Goal: Transaction & Acquisition: Book appointment/travel/reservation

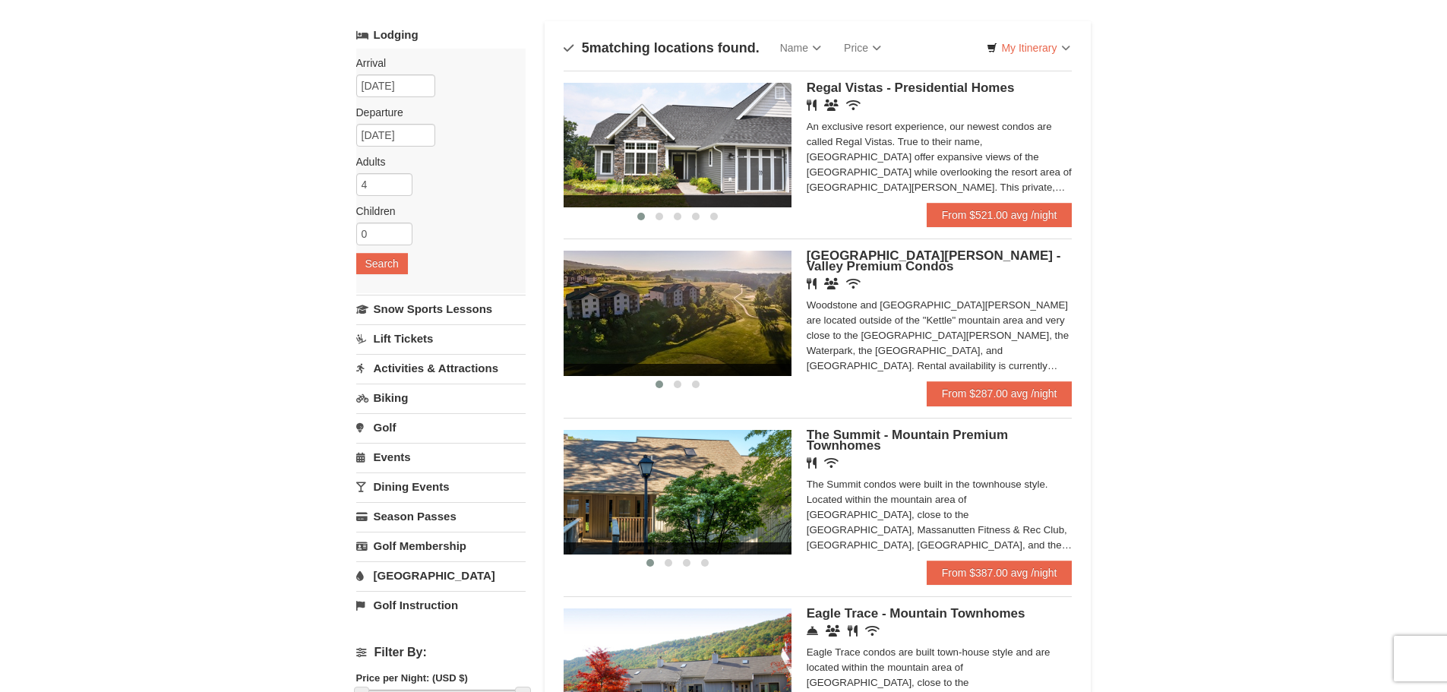
scroll to position [76, 0]
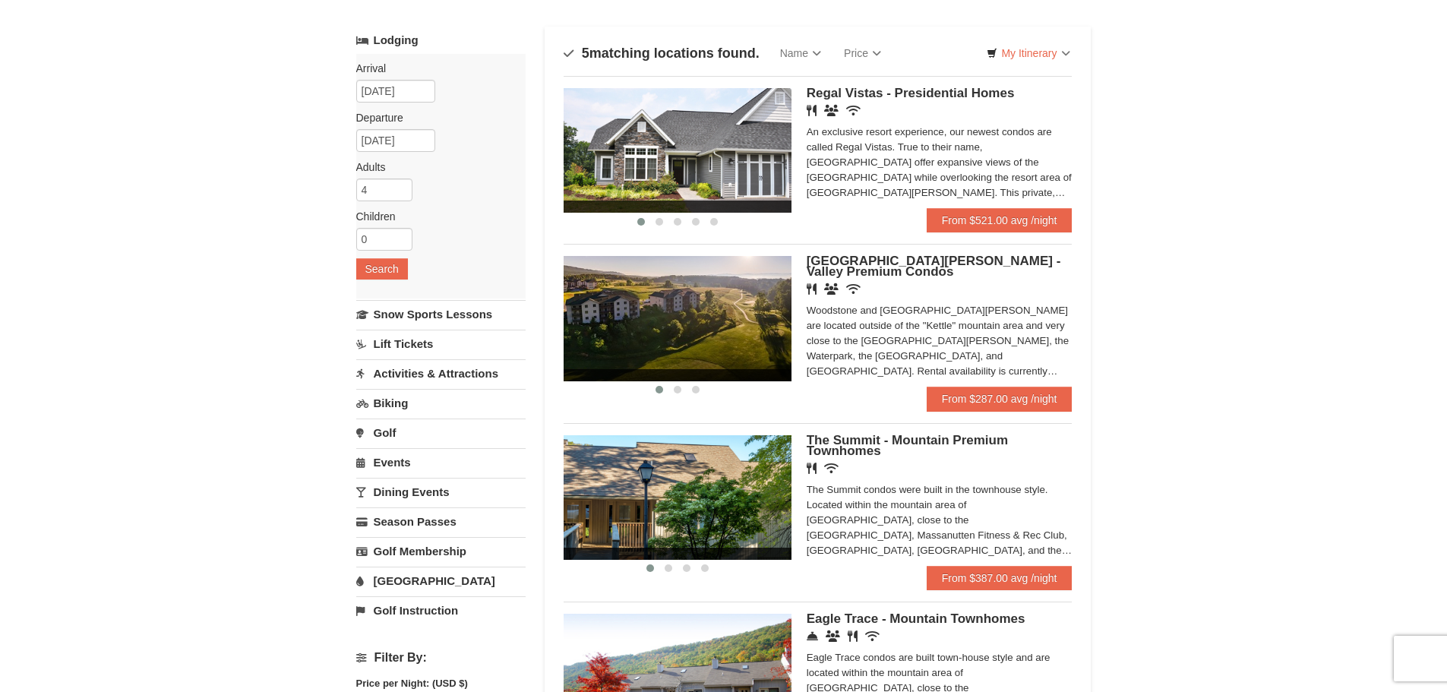
click at [916, 118] on div "Restaurant Banquet Facilities Wireless Internet (free)" at bounding box center [940, 110] width 266 height 15
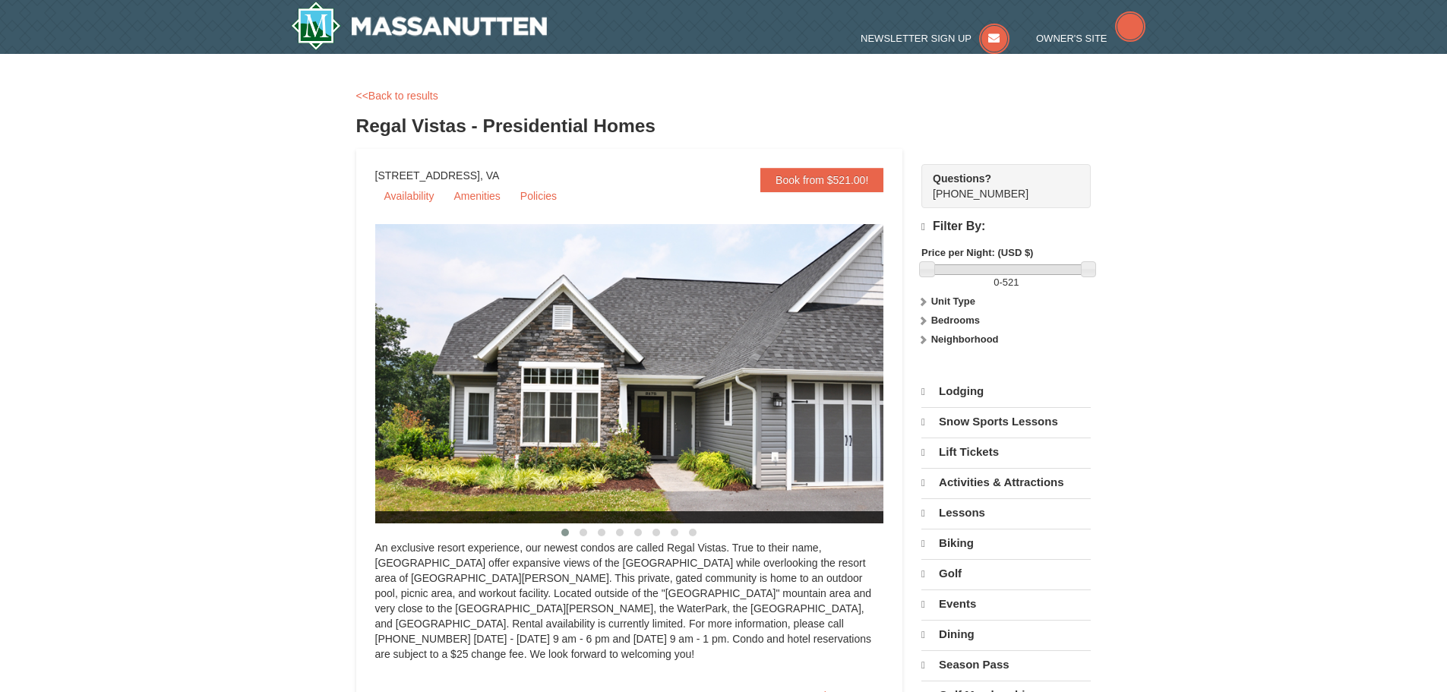
select select "9"
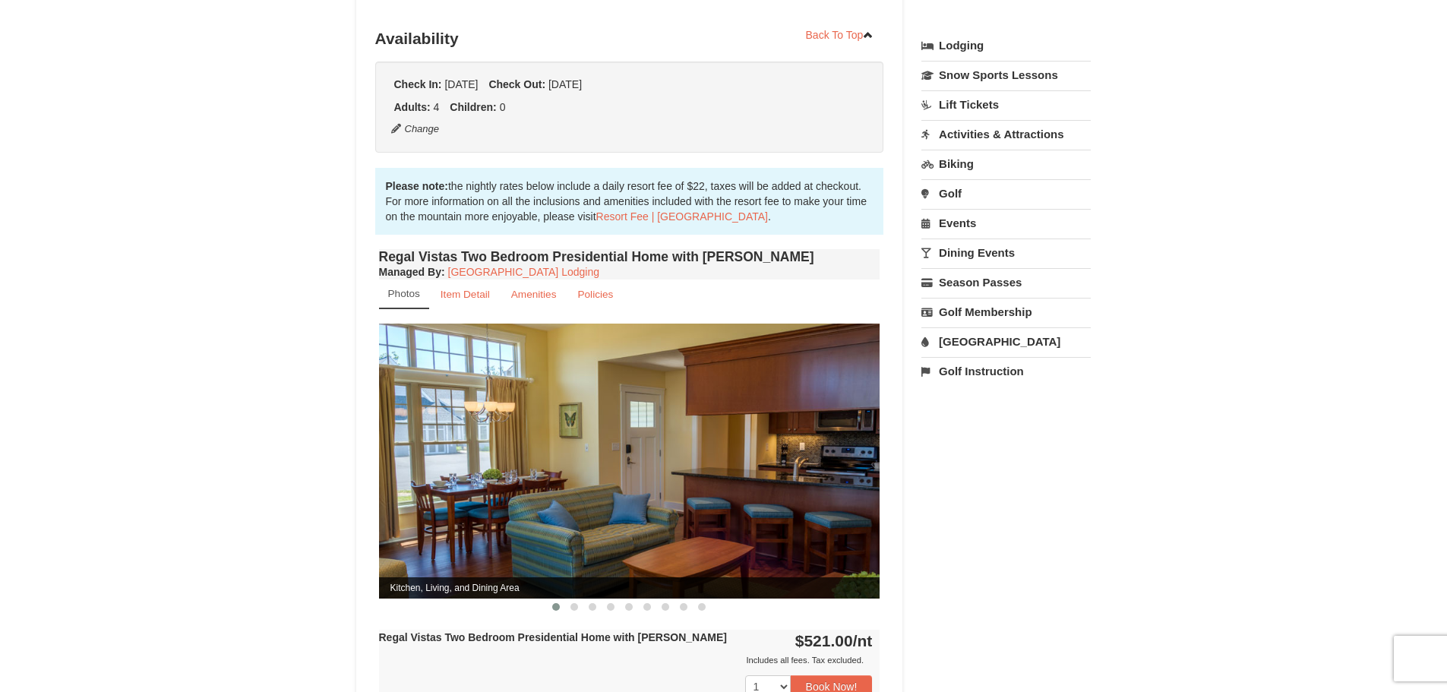
scroll to position [380, 0]
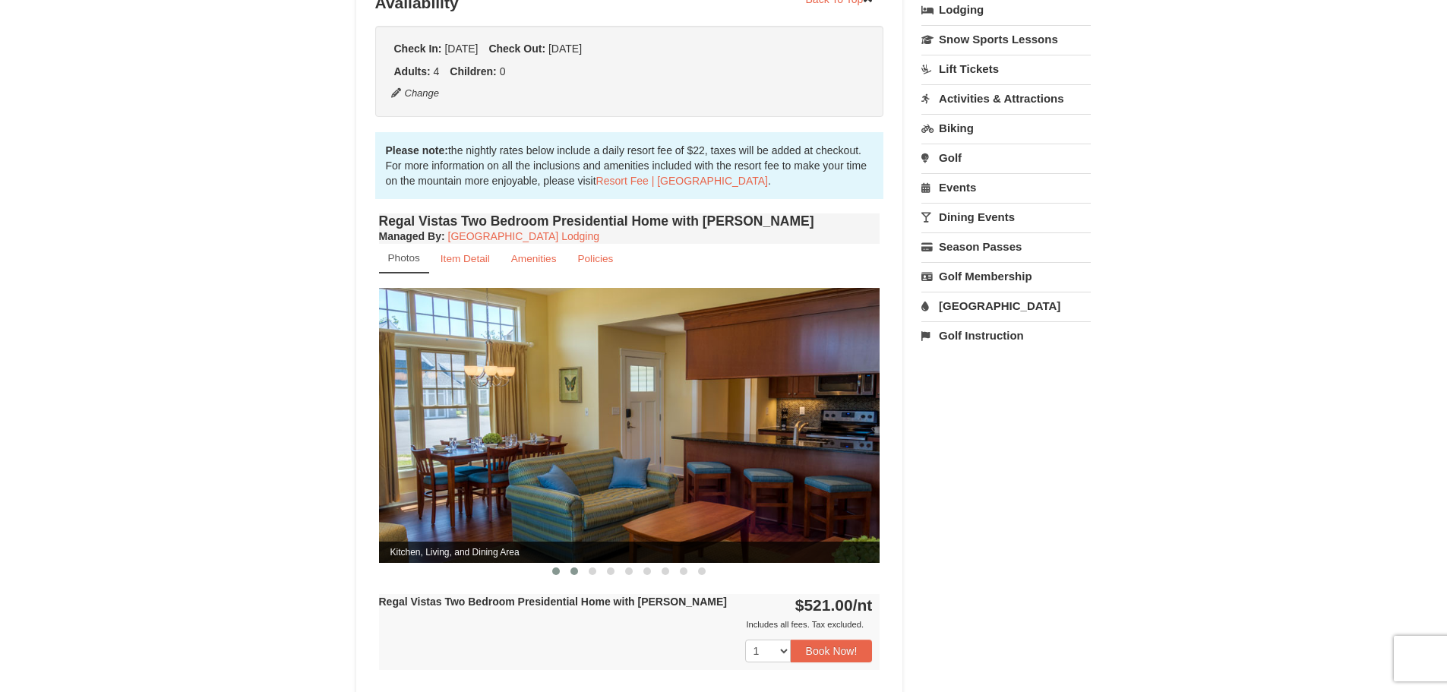
click at [573, 568] on span at bounding box center [575, 572] width 8 height 8
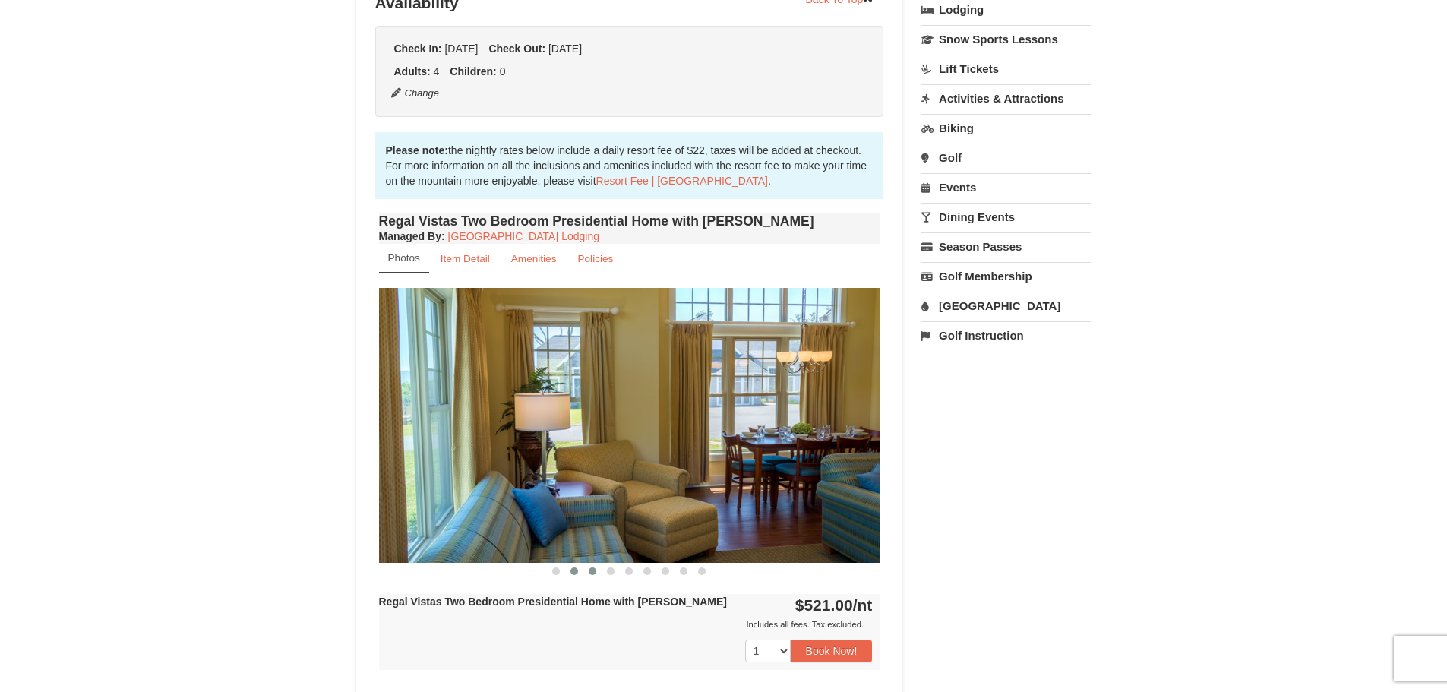
click at [589, 568] on span at bounding box center [593, 572] width 8 height 8
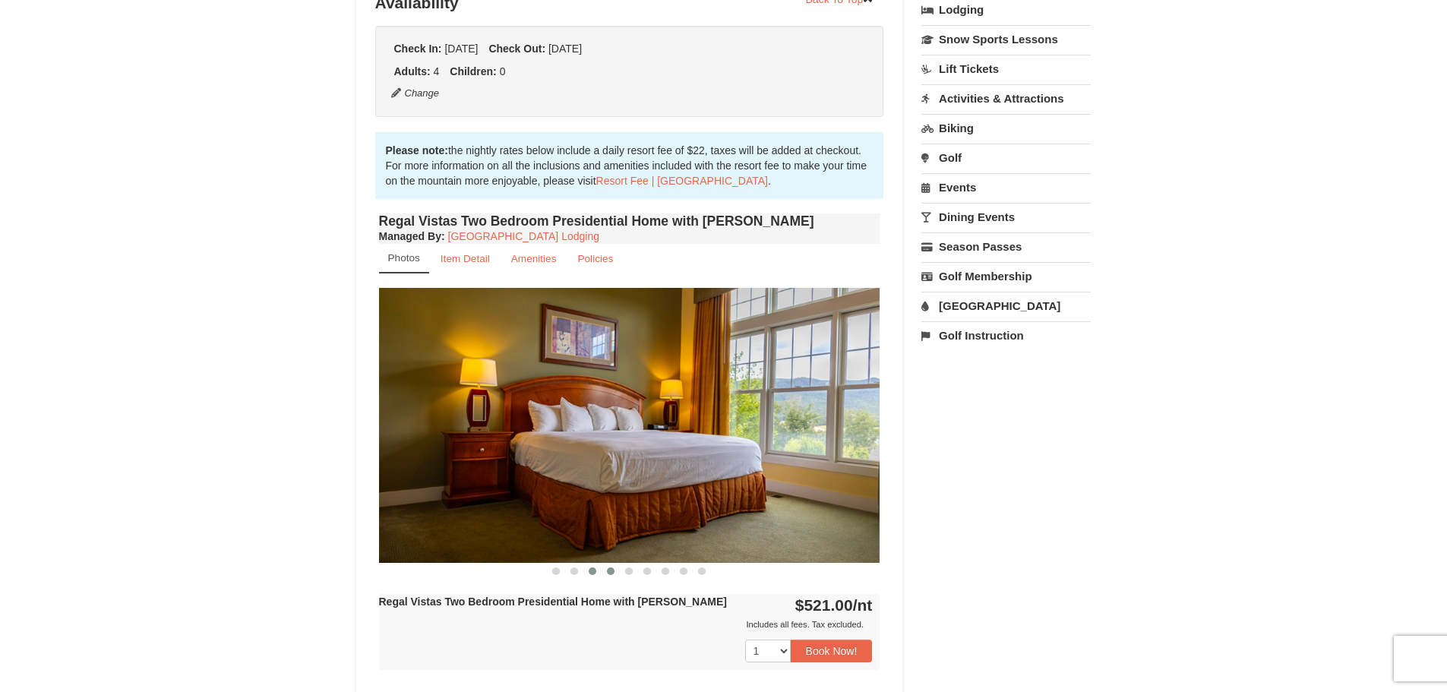
click at [607, 568] on span at bounding box center [611, 572] width 8 height 8
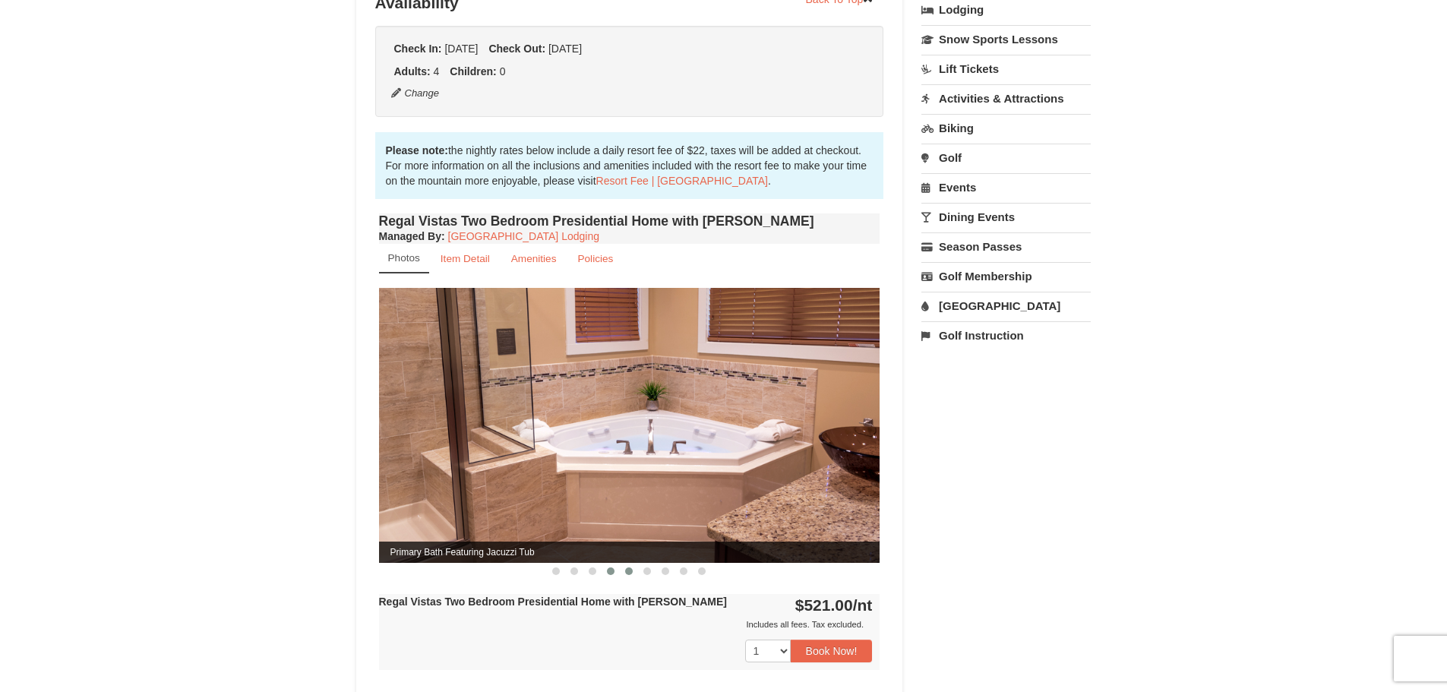
click at [626, 568] on span at bounding box center [629, 572] width 8 height 8
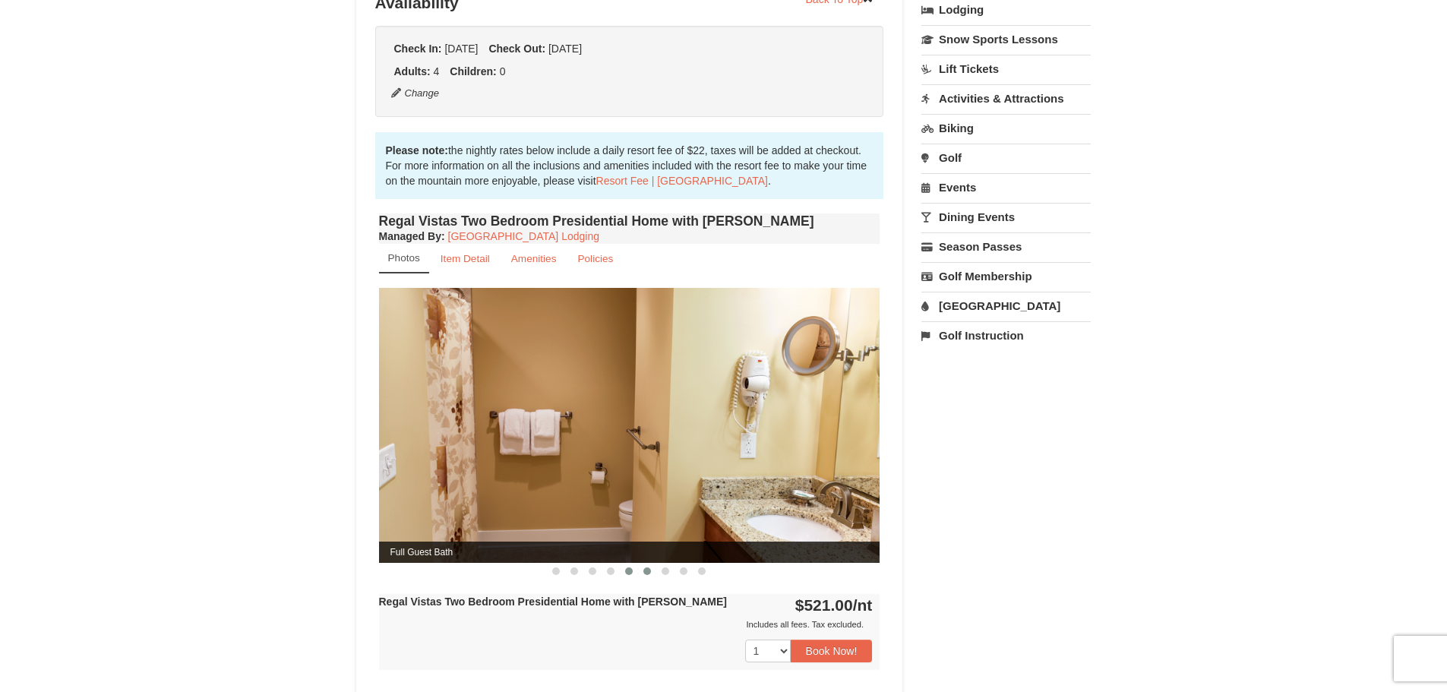
click at [645, 568] on span at bounding box center [648, 572] width 8 height 8
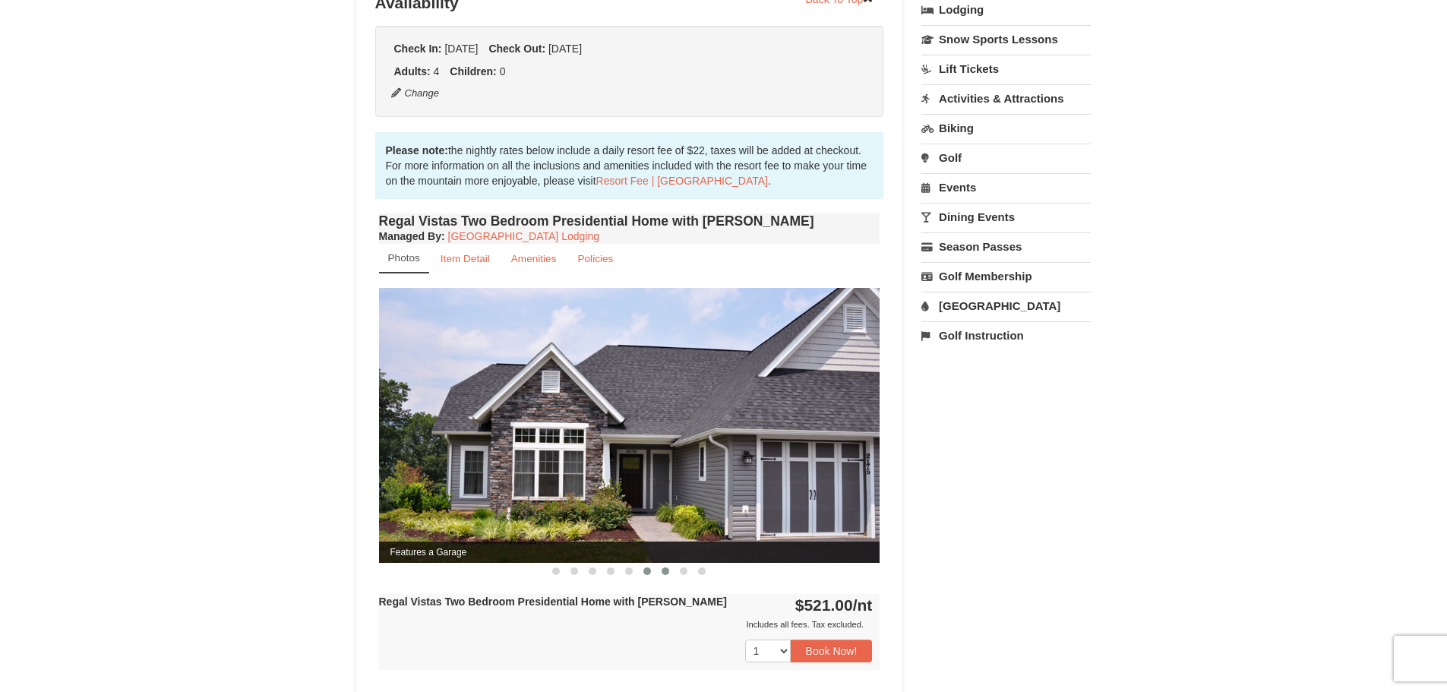
click at [666, 568] on span at bounding box center [666, 572] width 8 height 8
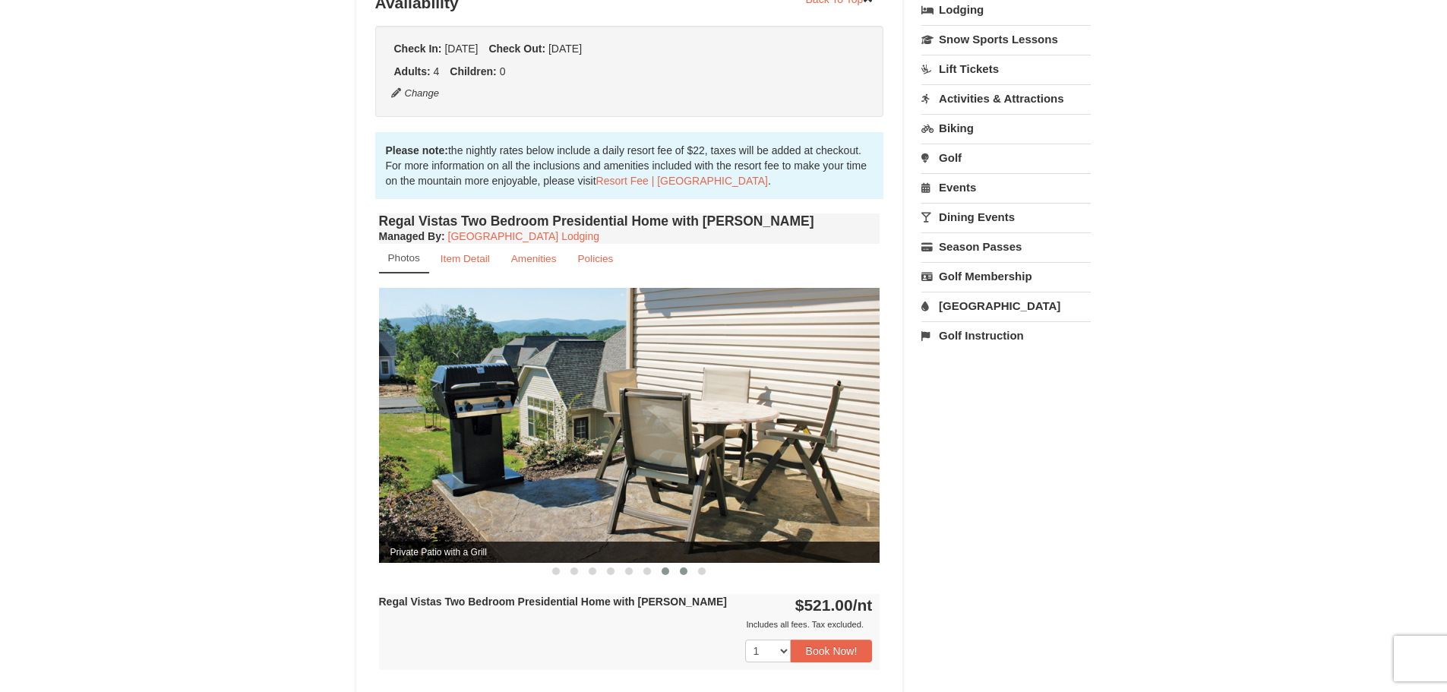
click at [680, 568] on span at bounding box center [684, 572] width 8 height 8
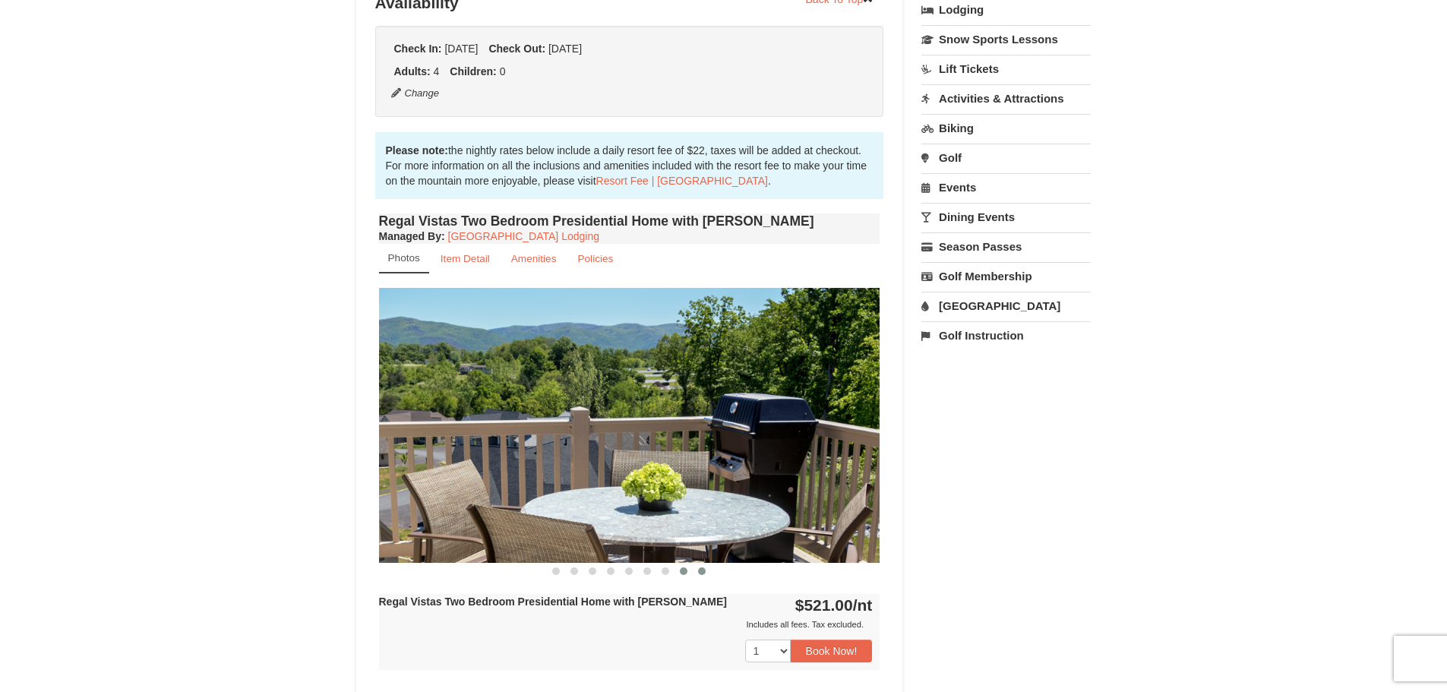
click at [703, 568] on span at bounding box center [702, 572] width 8 height 8
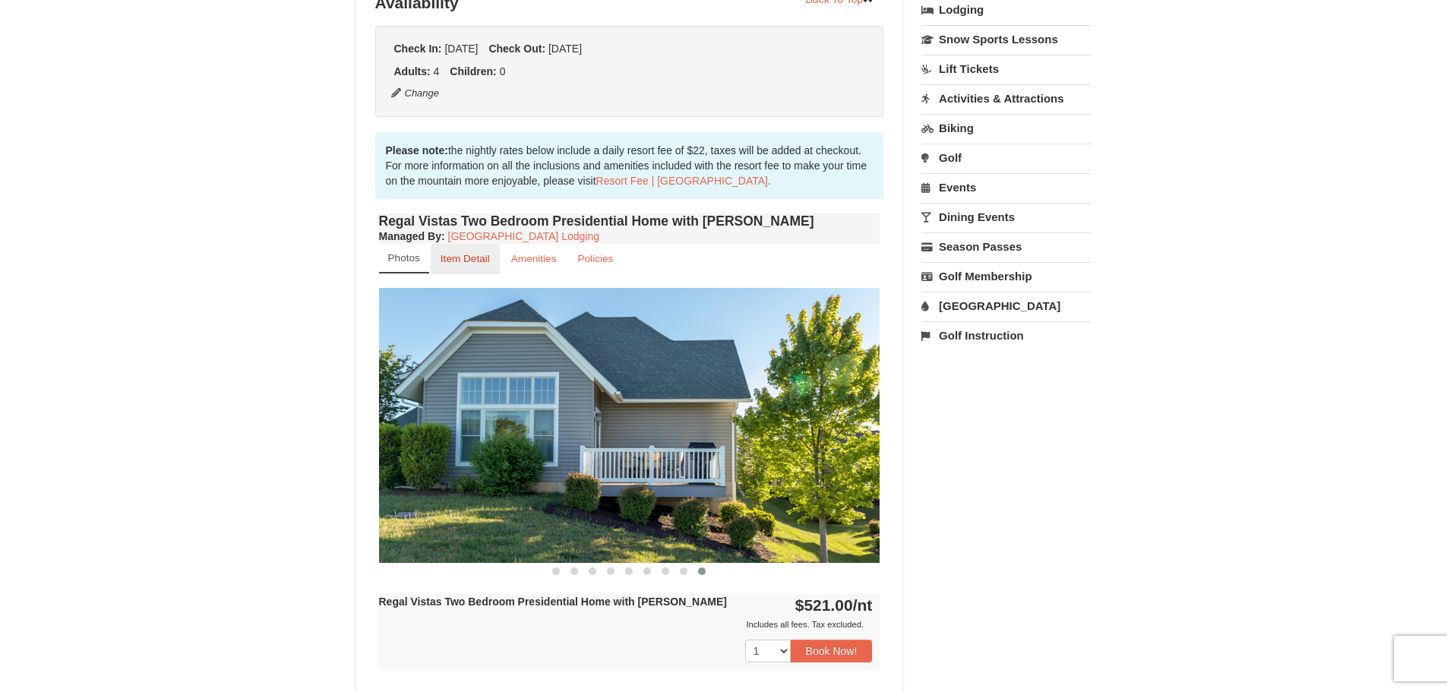
click at [479, 253] on small "Item Detail" at bounding box center [465, 258] width 49 height 11
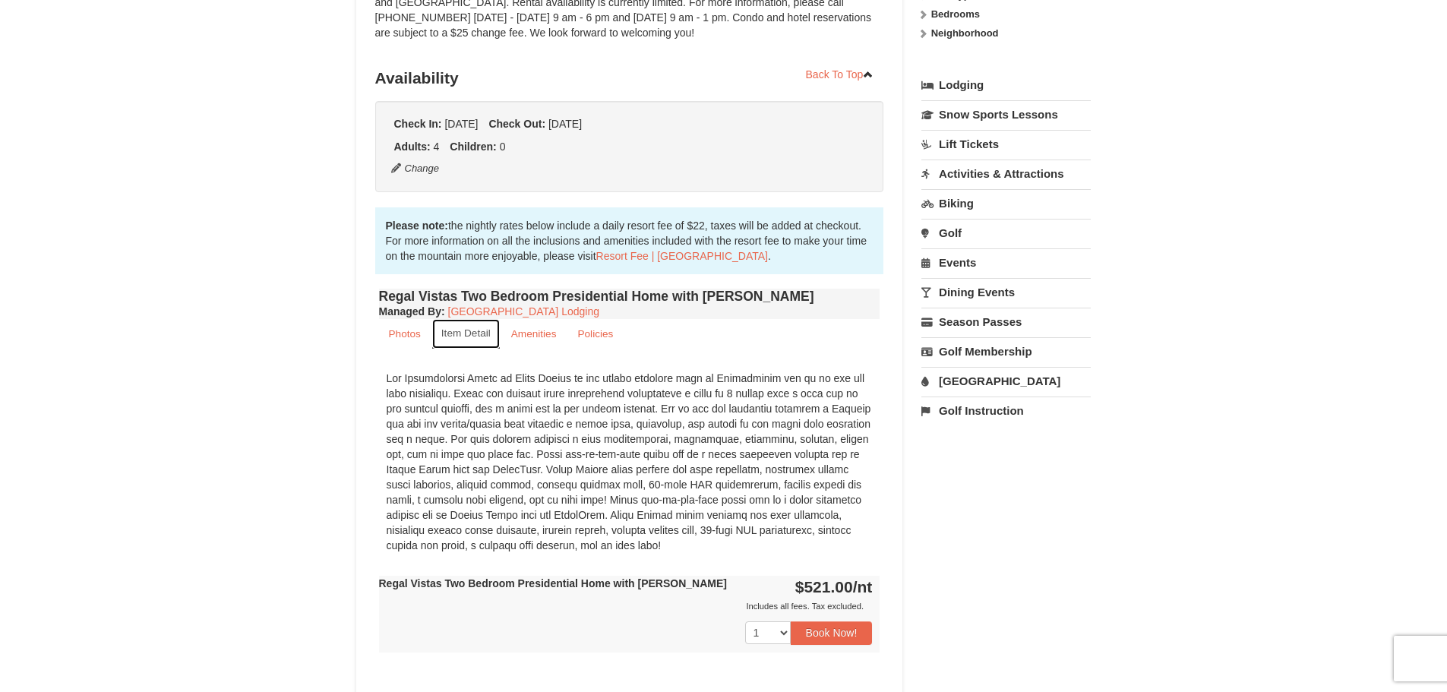
scroll to position [304, 0]
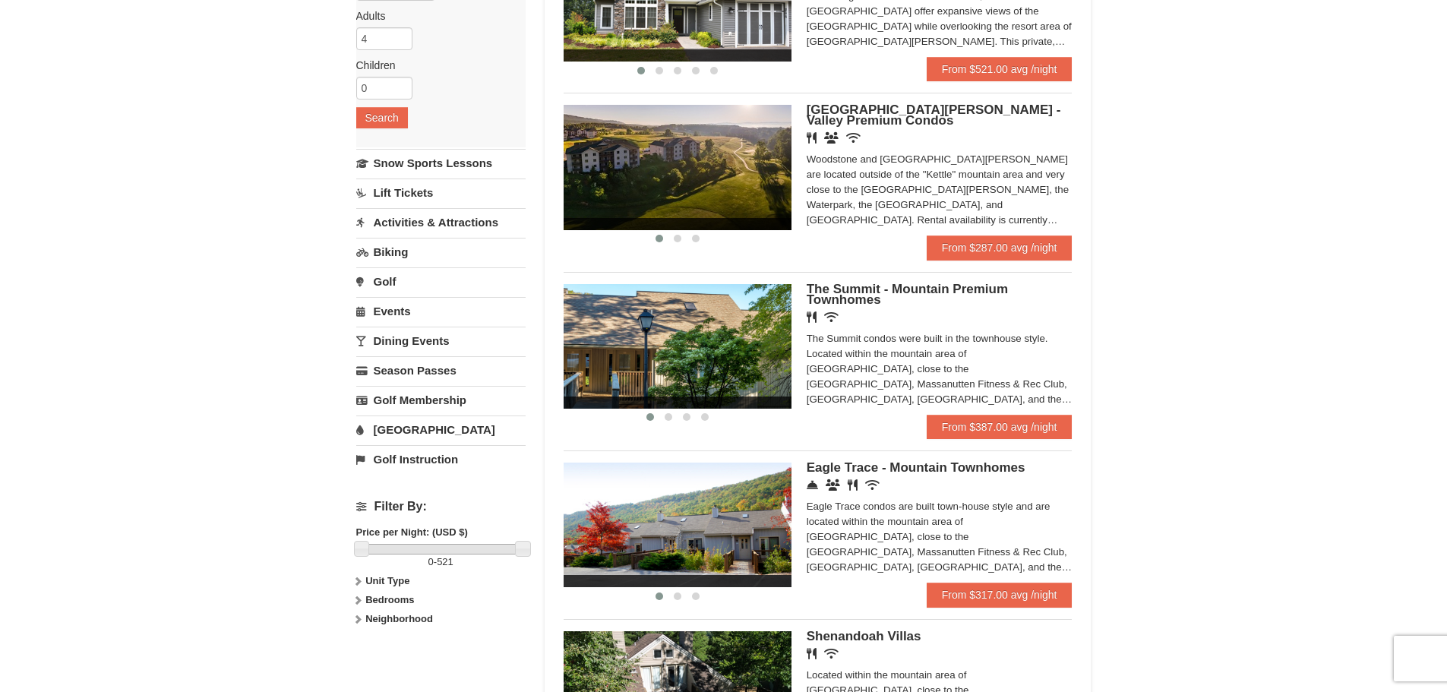
scroll to position [228, 0]
click at [740, 367] on img at bounding box center [678, 345] width 228 height 125
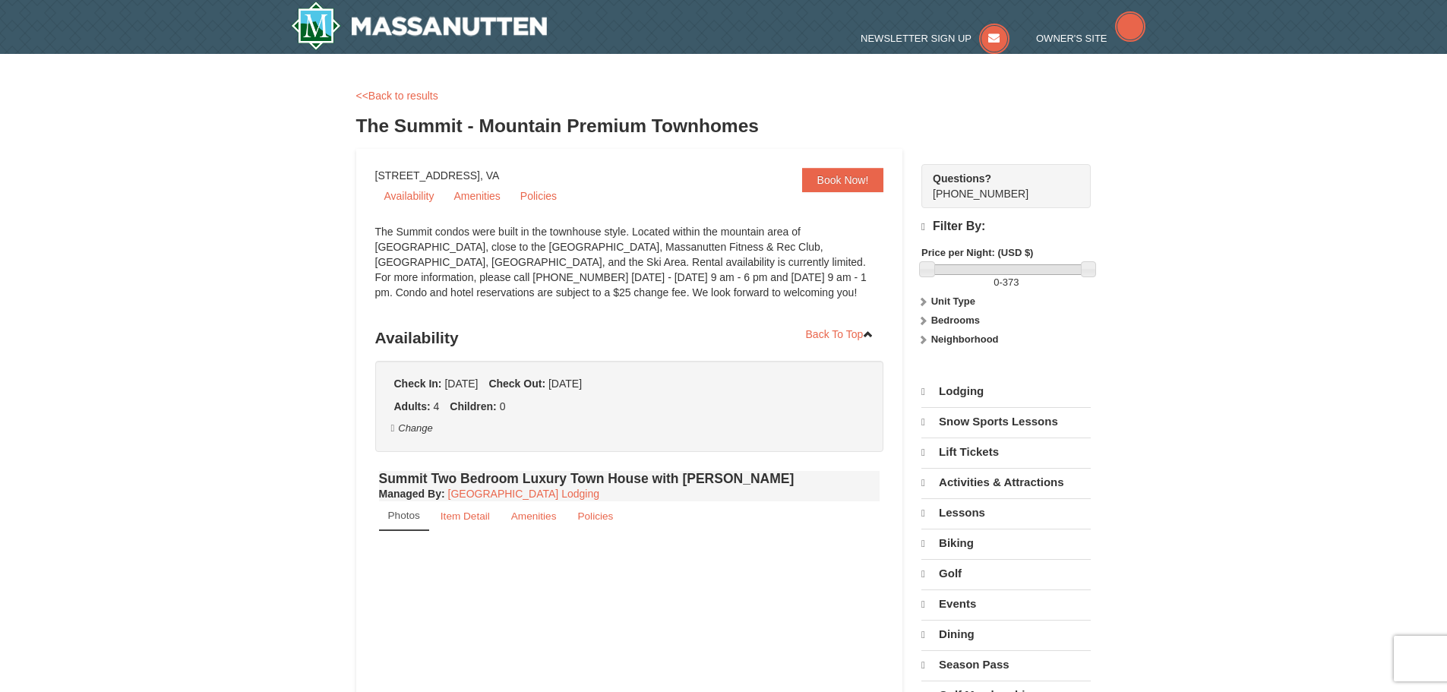
select select "9"
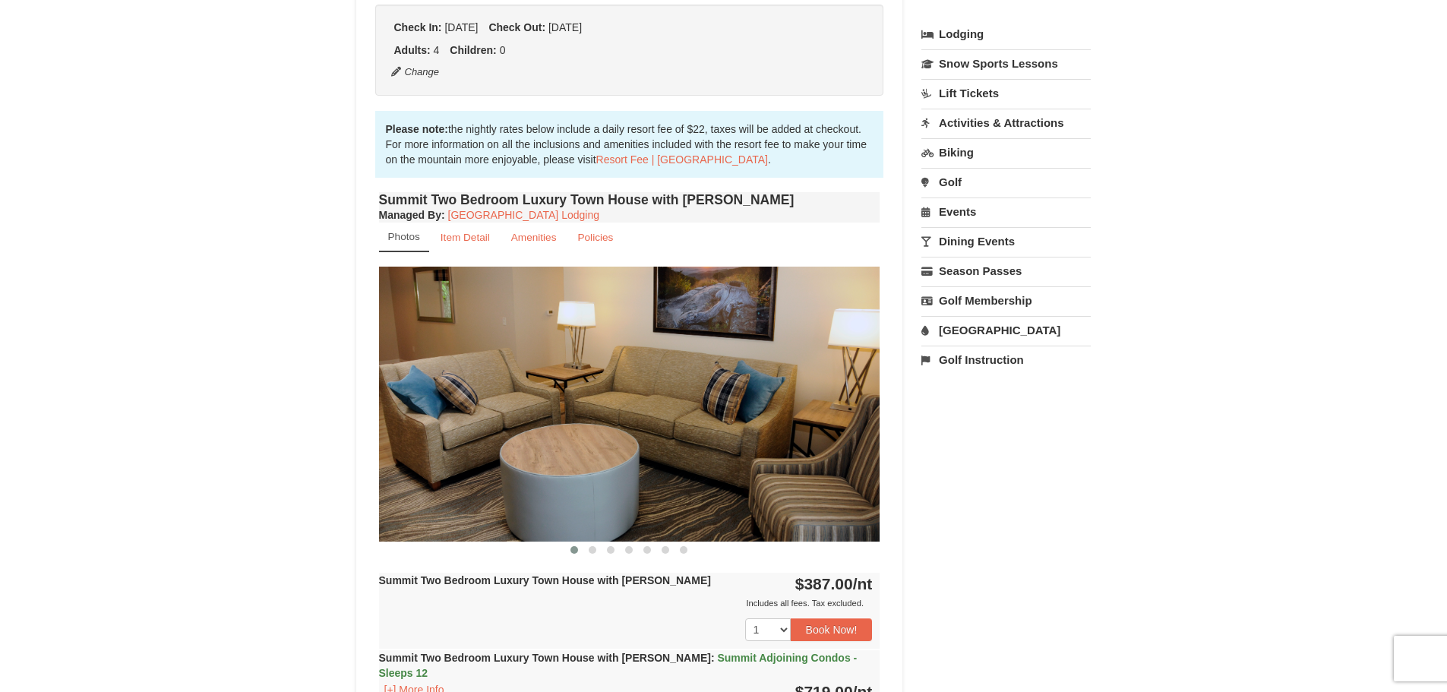
scroll to position [380, 0]
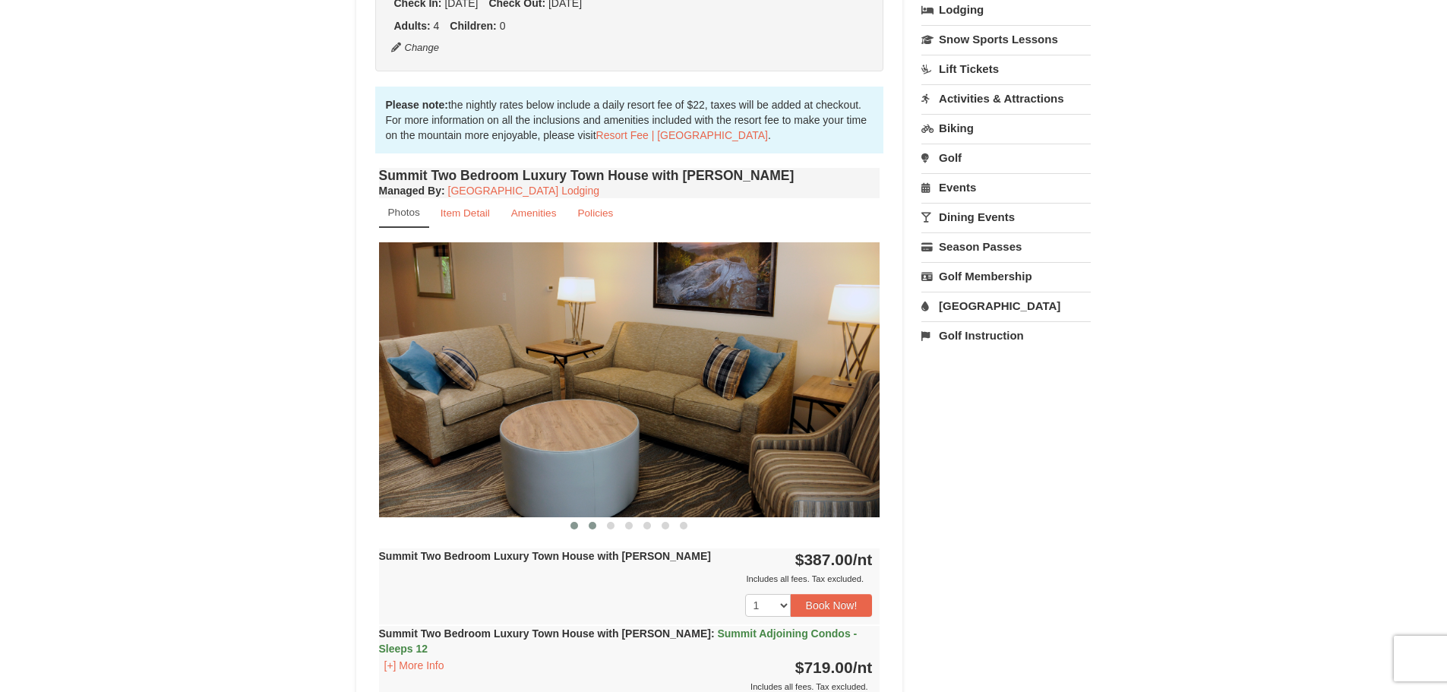
click at [591, 527] on span at bounding box center [593, 526] width 8 height 8
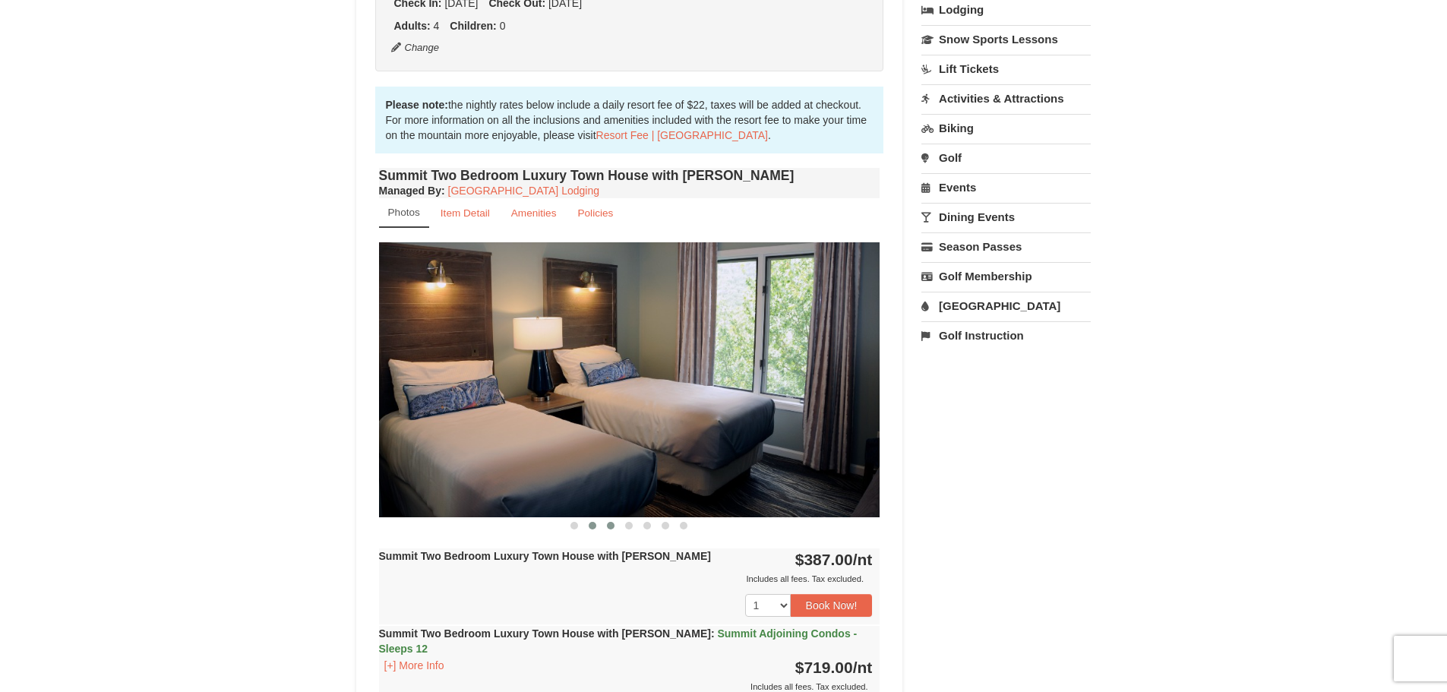
click at [613, 526] on span at bounding box center [611, 526] width 8 height 8
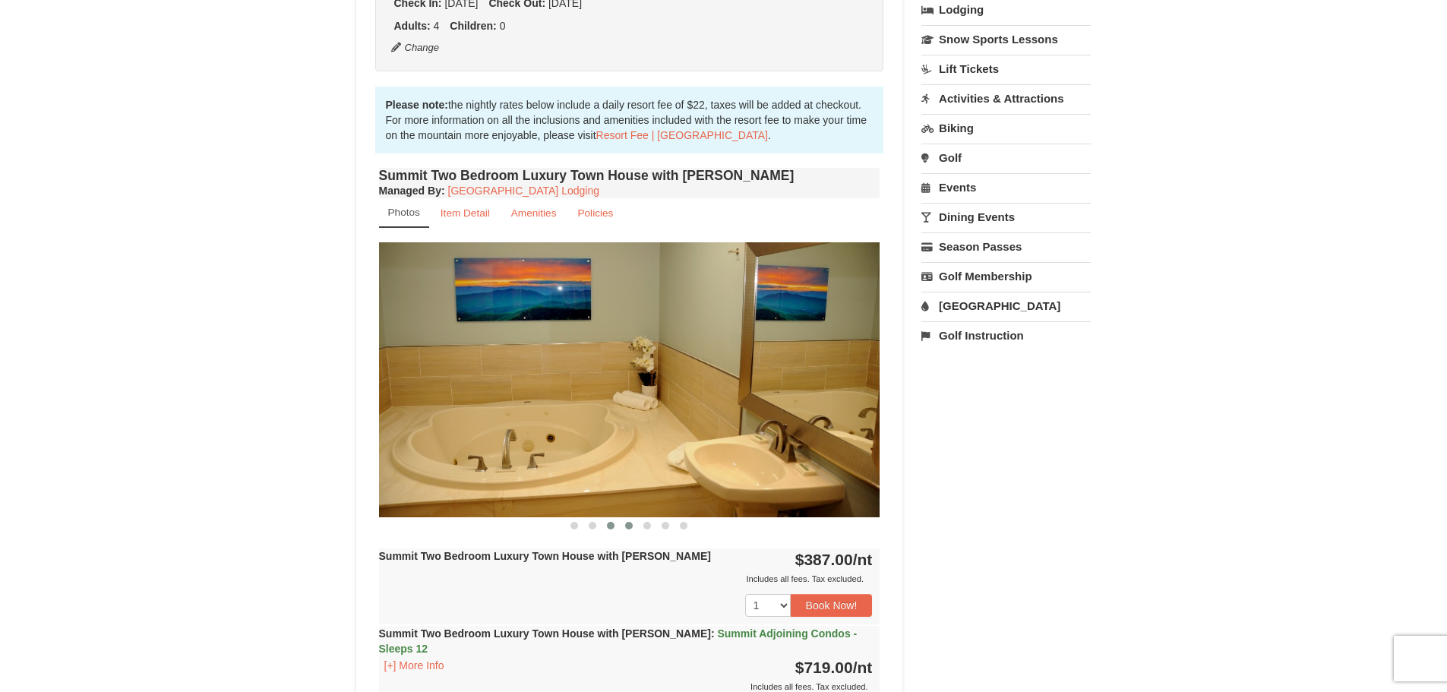
click at [627, 526] on span at bounding box center [629, 526] width 8 height 8
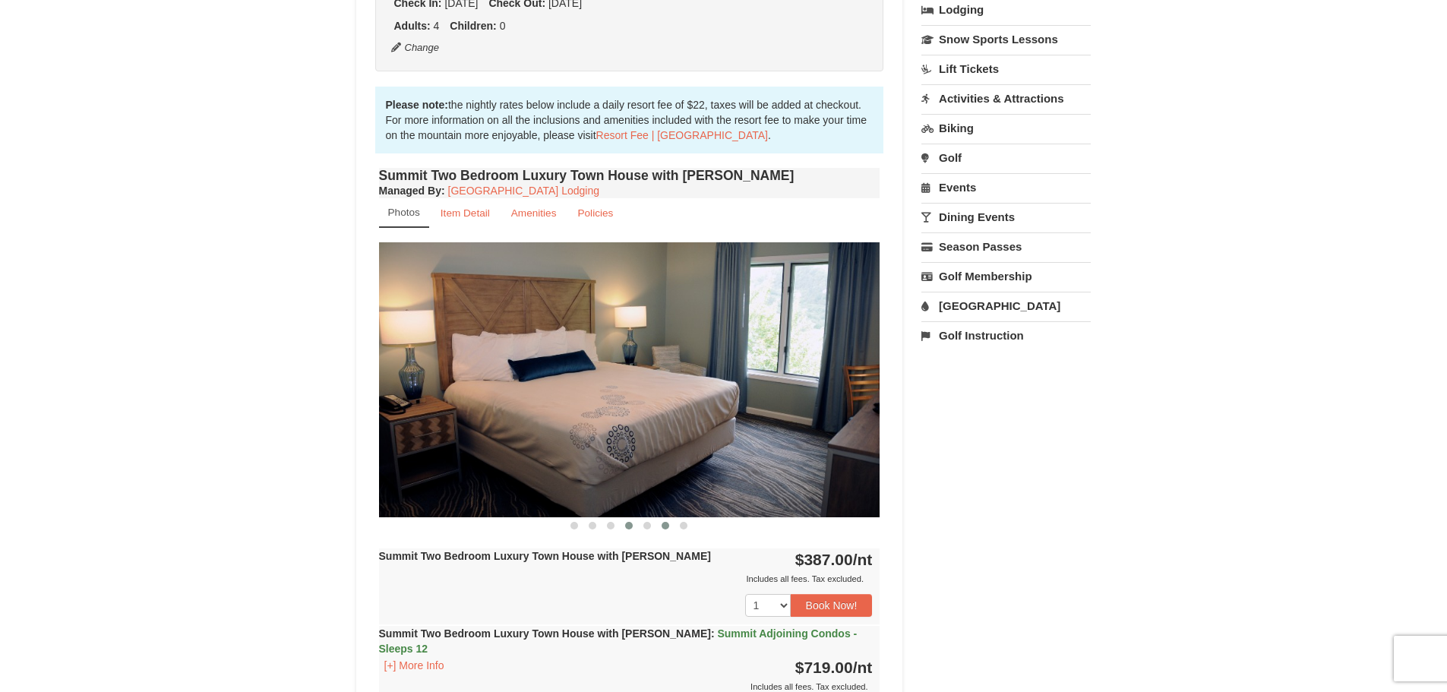
click at [663, 525] on span at bounding box center [666, 526] width 8 height 8
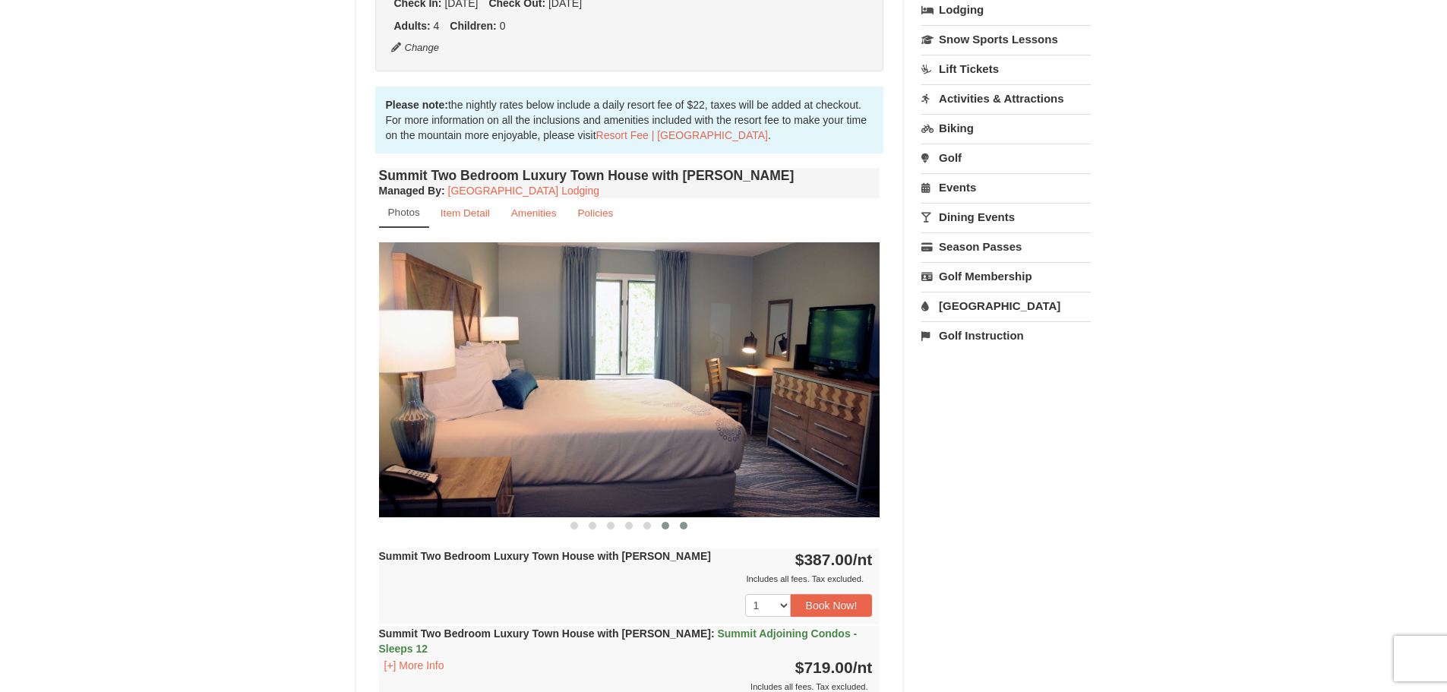
click at [678, 524] on button at bounding box center [684, 525] width 18 height 15
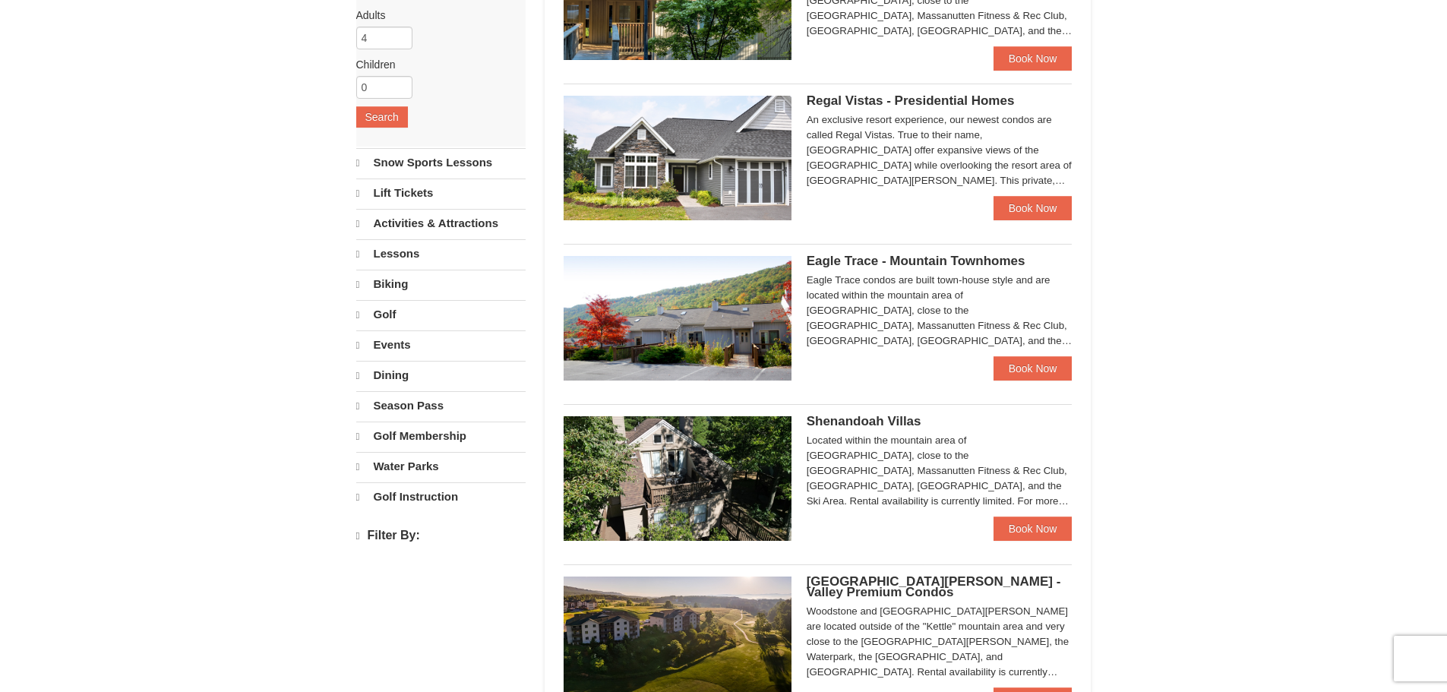
select select "9"
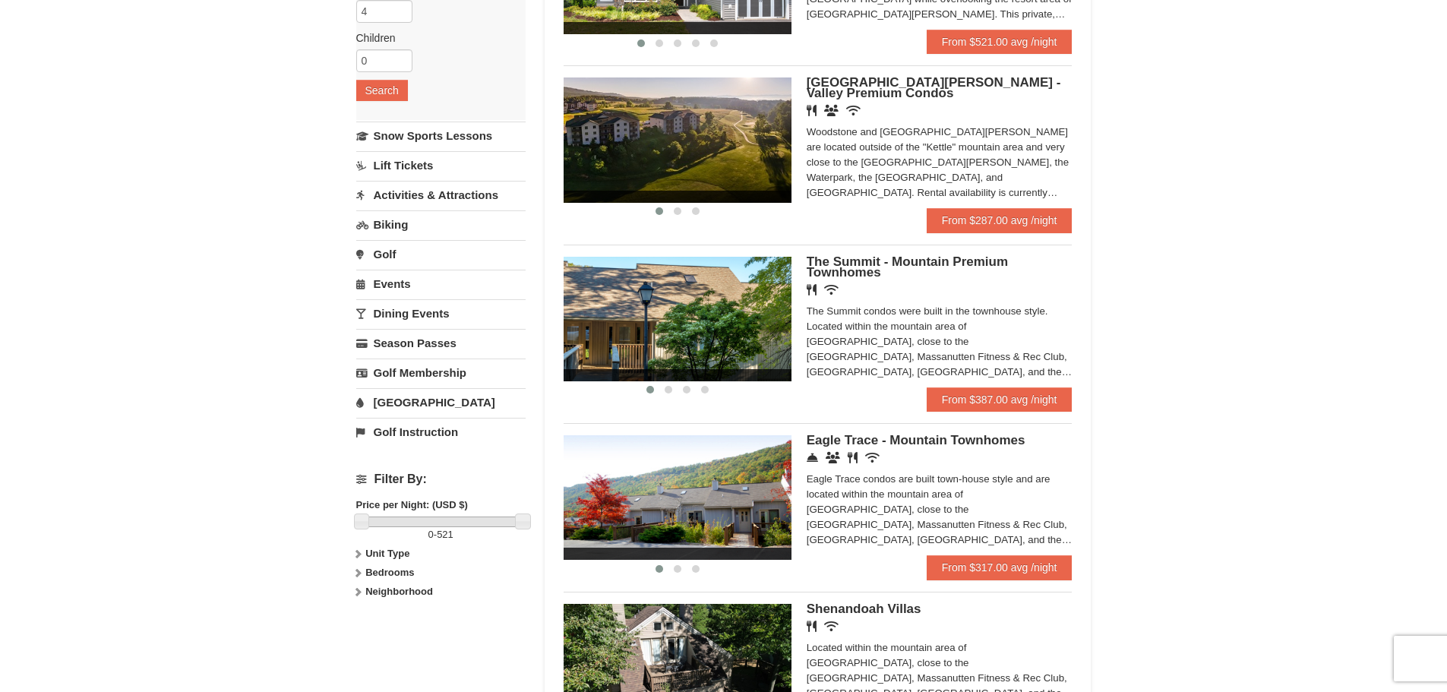
scroll to position [228, 0]
